Goal: Entertainment & Leisure: Consume media (video, audio)

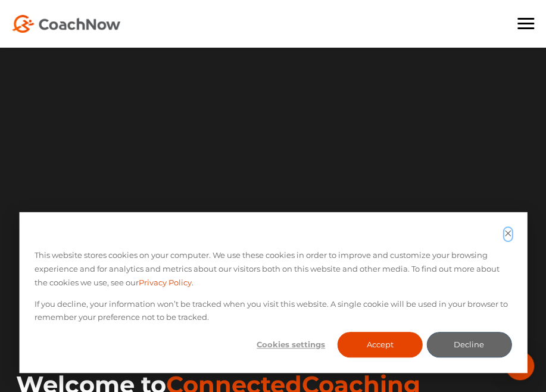
click at [504, 233] on icon "Dismiss cookie banner" at bounding box center [508, 233] width 8 height 8
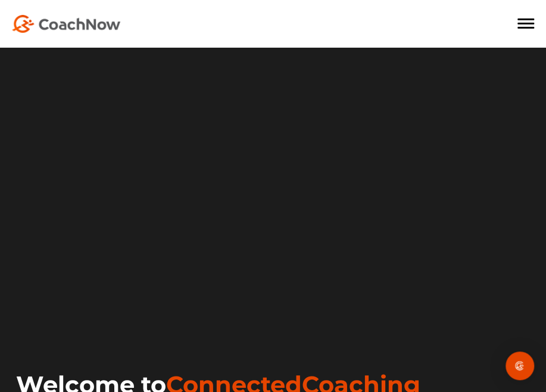
click at [529, 24] on span at bounding box center [525, 24] width 17 height 2
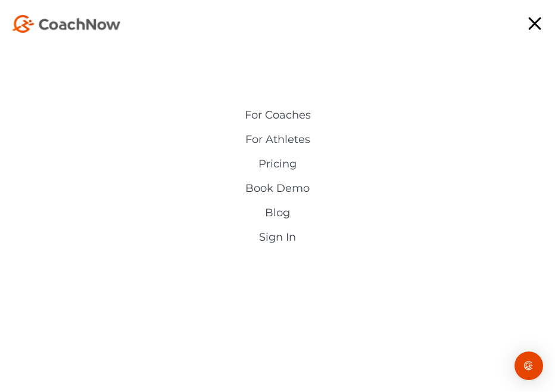
click at [292, 237] on link "Sign In" at bounding box center [277, 237] width 274 height 12
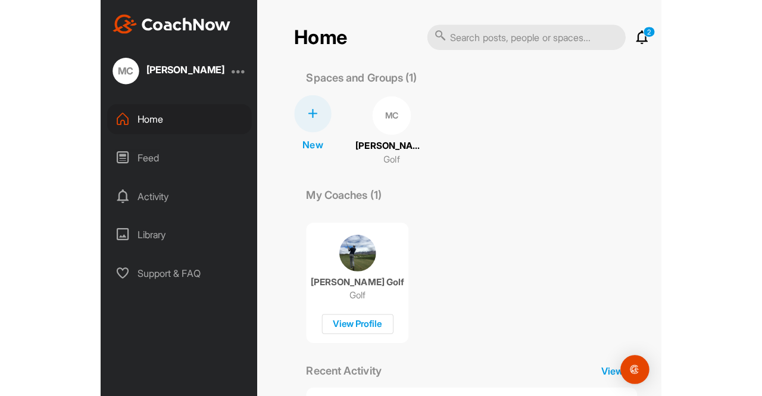
scroll to position [116, 0]
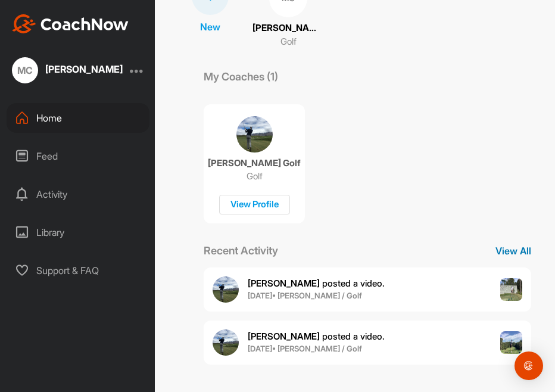
click at [502, 251] on p "View All" at bounding box center [513, 250] width 60 height 14
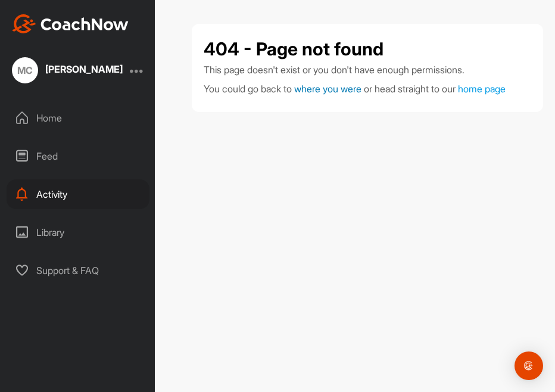
click at [340, 85] on span "where you were" at bounding box center [327, 89] width 67 height 12
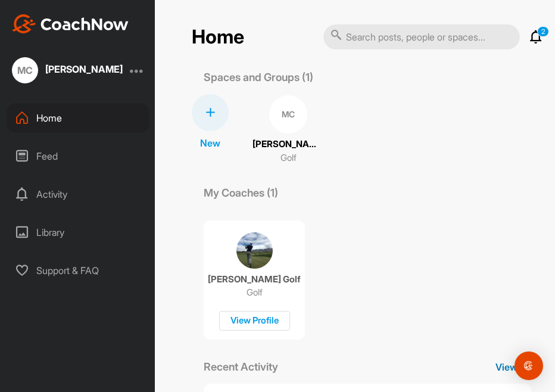
click at [493, 372] on p "View All" at bounding box center [513, 366] width 60 height 14
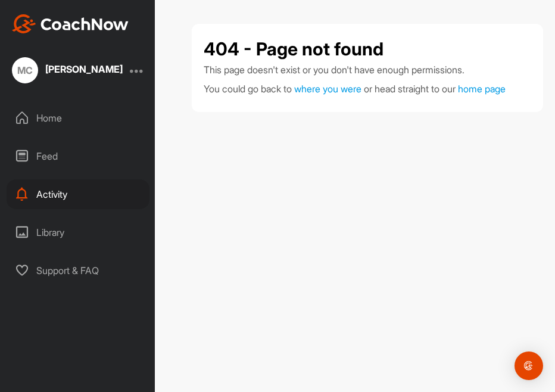
click at [86, 196] on div "Activity" at bounding box center [78, 194] width 143 height 30
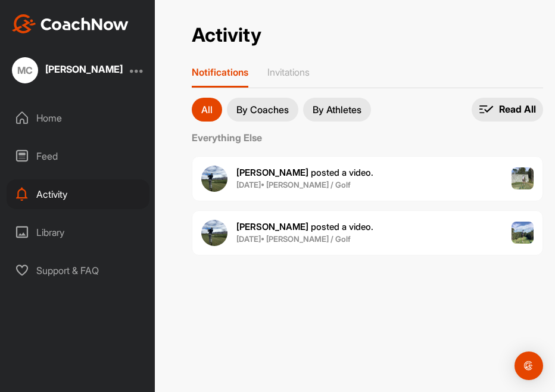
click at [81, 232] on div "Library" at bounding box center [78, 232] width 143 height 30
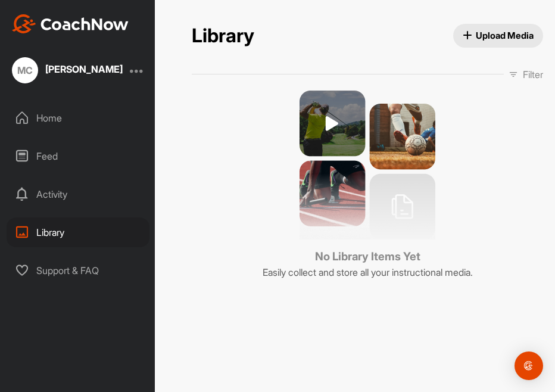
click at [123, 196] on div "Activity" at bounding box center [78, 194] width 143 height 30
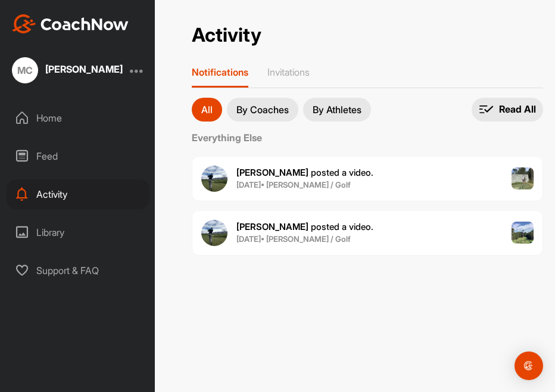
click at [276, 105] on p "By Coaches" at bounding box center [262, 110] width 52 height 10
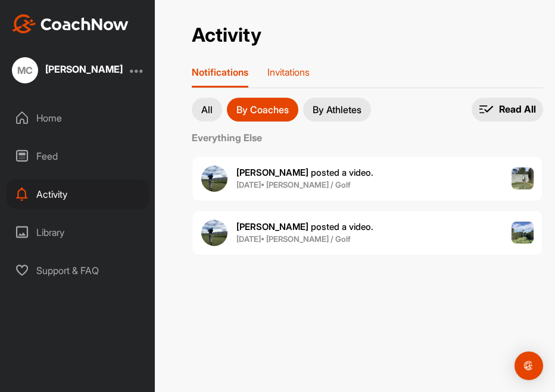
click at [292, 70] on p "Invitations" at bounding box center [288, 72] width 42 height 12
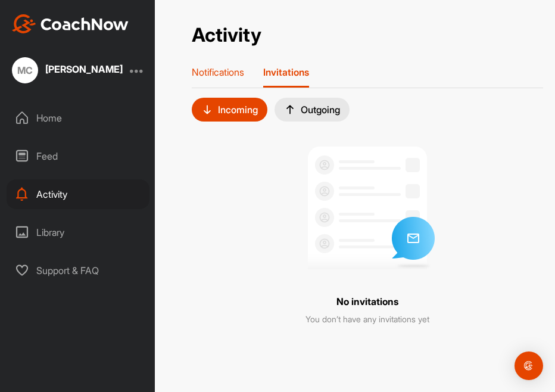
click at [212, 78] on div "Notifications" at bounding box center [218, 76] width 52 height 21
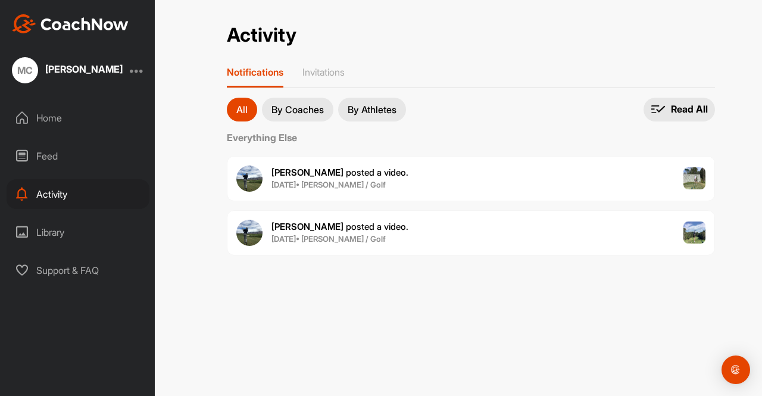
click at [455, 243] on div "[PERSON_NAME] posted a video . [DATE] • [PERSON_NAME] / Golf" at bounding box center [471, 232] width 488 height 45
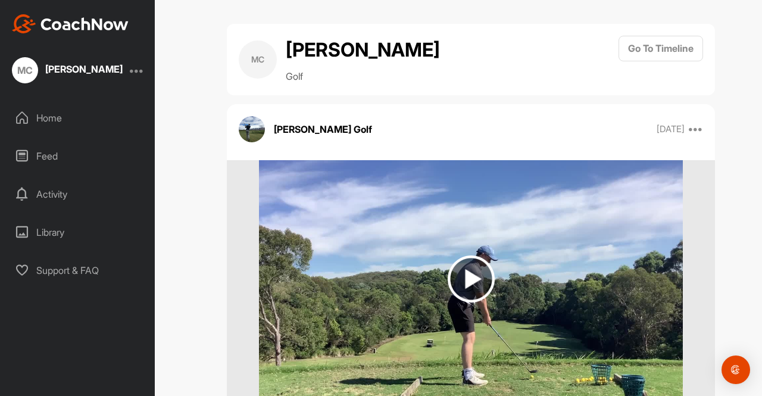
scroll to position [99, 0]
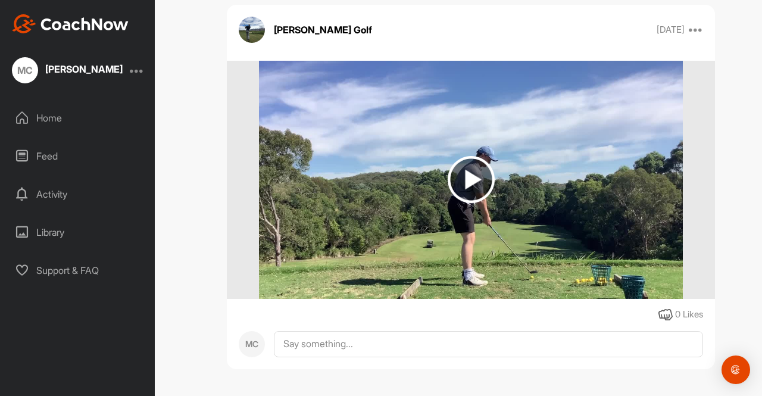
click at [86, 118] on div "Home" at bounding box center [78, 118] width 143 height 30
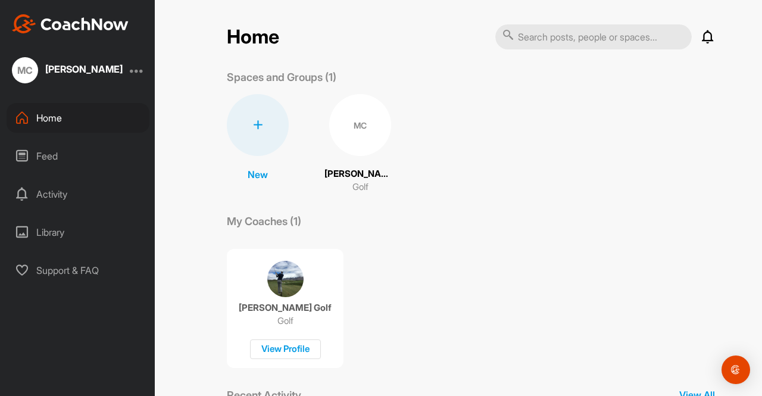
scroll to position [140, 0]
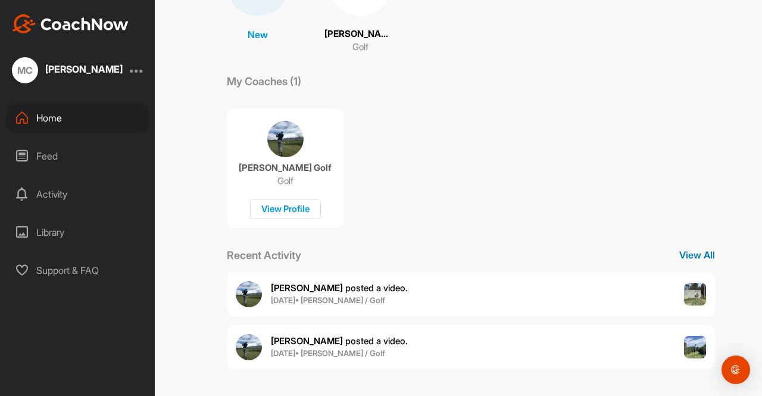
click at [554, 259] on p "View All" at bounding box center [697, 255] width 36 height 14
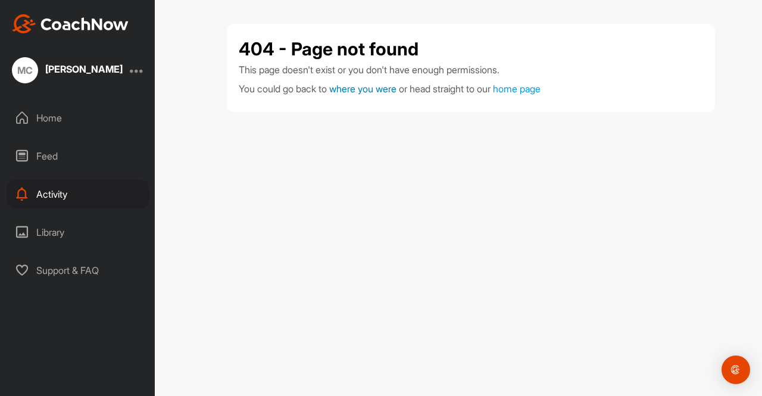
click at [377, 83] on span "where you were" at bounding box center [362, 89] width 67 height 12
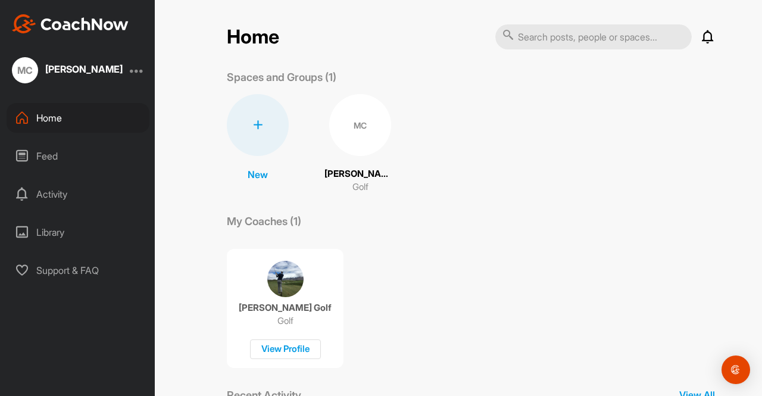
click at [279, 280] on img at bounding box center [285, 279] width 36 height 36
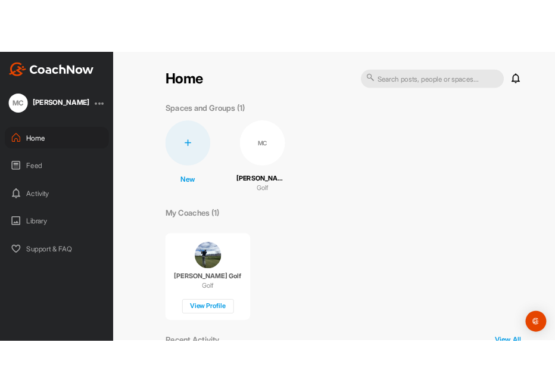
scroll to position [140, 0]
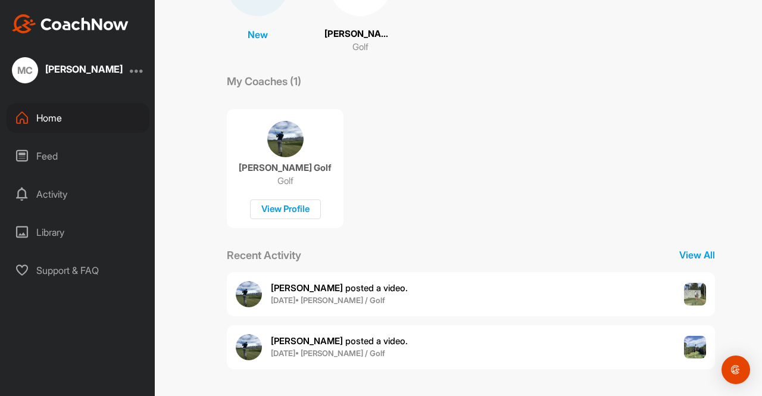
click at [49, 236] on div "Library" at bounding box center [78, 232] width 143 height 30
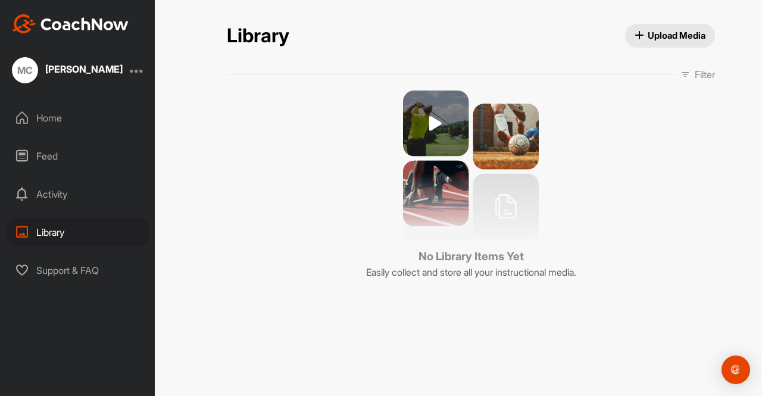
click at [110, 197] on div "Activity" at bounding box center [78, 194] width 143 height 30
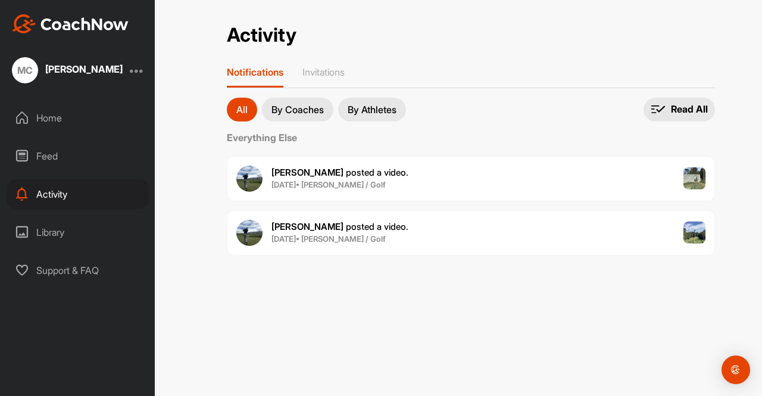
click at [329, 112] on button "By Coaches" at bounding box center [297, 110] width 71 height 24
click at [397, 116] on button "By Athletes" at bounding box center [372, 110] width 68 height 24
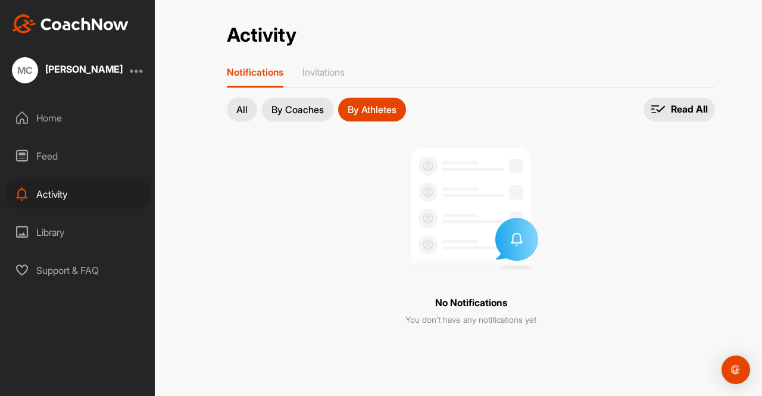
click at [336, 114] on div "All By Coaches By Athletes" at bounding box center [316, 110] width 179 height 24
click at [320, 107] on p "By Coaches" at bounding box center [297, 110] width 52 height 10
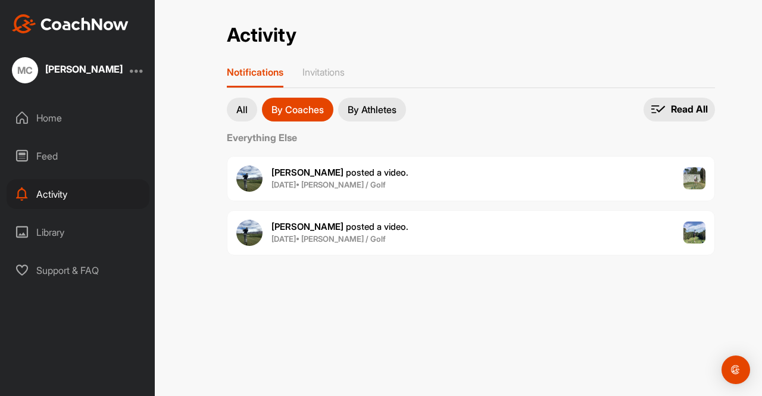
click at [463, 230] on div "[PERSON_NAME] posted a video . [DATE] • [PERSON_NAME] / Golf" at bounding box center [471, 232] width 488 height 45
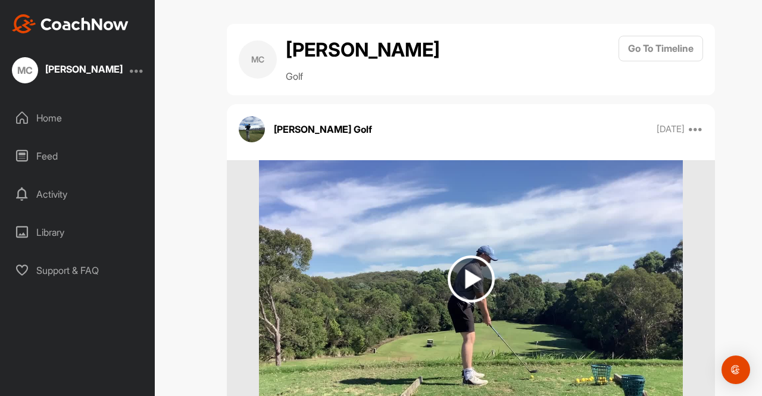
click at [481, 283] on img at bounding box center [471, 278] width 47 height 47
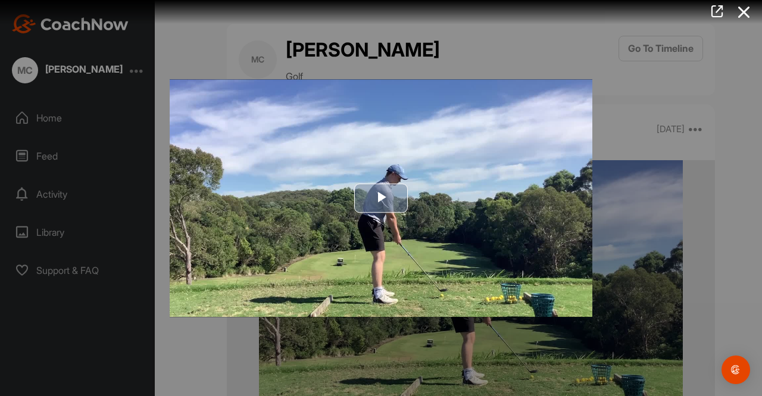
click at [381, 198] on span "Video Player" at bounding box center [381, 198] width 0 height 0
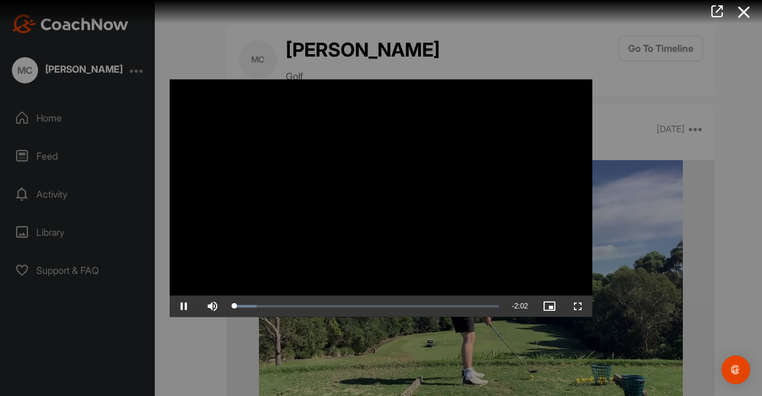
click at [341, 198] on video "Video Player" at bounding box center [381, 197] width 423 height 237
click at [311, 198] on video "Video Player" at bounding box center [381, 197] width 423 height 237
click at [467, 229] on video "Video Player" at bounding box center [381, 197] width 423 height 237
click at [304, 230] on video "Video Player" at bounding box center [381, 197] width 423 height 237
click at [554, 7] on icon at bounding box center [717, 11] width 14 height 13
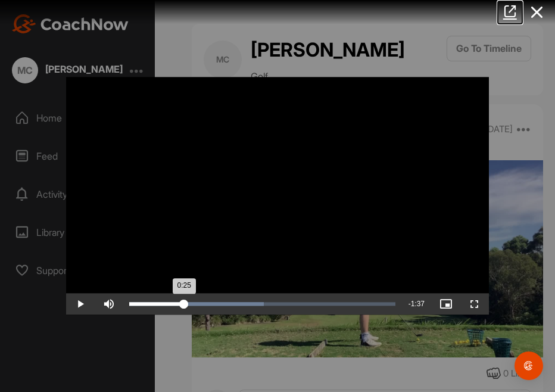
click at [183, 305] on div "0:25" at bounding box center [156, 304] width 55 height 4
click at [168, 304] on div "0:26" at bounding box center [157, 304] width 57 height 4
click at [83, 304] on span "Video Player" at bounding box center [80, 304] width 29 height 0
click at [176, 306] on div "0:21" at bounding box center [153, 304] width 48 height 4
click at [79, 304] on span "Video Player" at bounding box center [80, 304] width 29 height 0
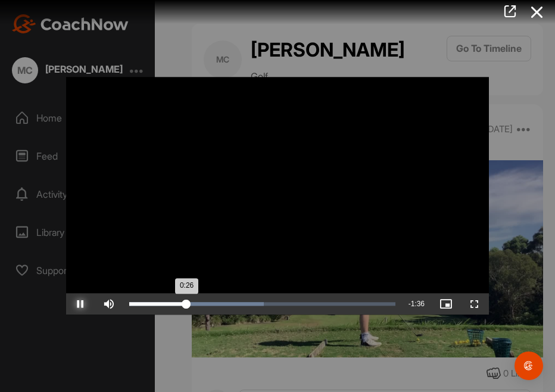
click at [177, 303] on div "0:26" at bounding box center [157, 304] width 57 height 4
click at [152, 301] on div "Loaded : 50.56% 0:11 0:23" at bounding box center [262, 303] width 278 height 21
click at [219, 299] on div "Loaded : 50.56% 0:41 0:49" at bounding box center [262, 303] width 278 height 21
click at [198, 303] on div "0:45" at bounding box center [178, 304] width 99 height 4
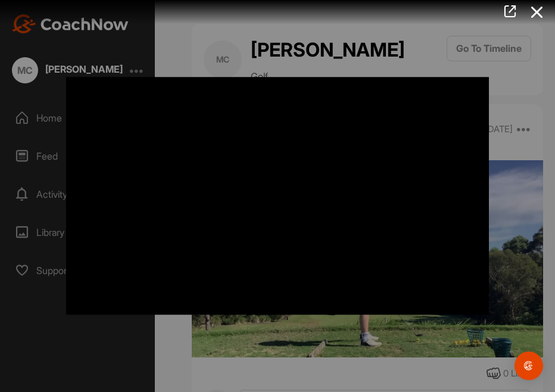
click at [526, 78] on div at bounding box center [277, 196] width 555 height 392
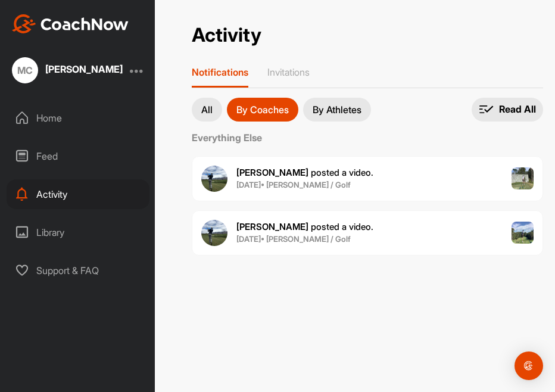
click at [425, 195] on div "[PERSON_NAME] posted a video . [DATE] • [PERSON_NAME] / Golf" at bounding box center [367, 178] width 351 height 45
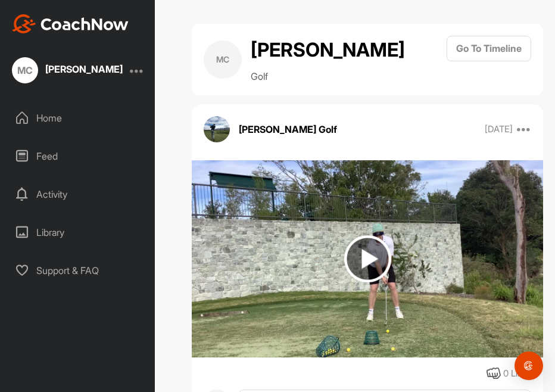
click at [345, 249] on img at bounding box center [367, 258] width 47 height 47
